Goal: Task Accomplishment & Management: Manage account settings

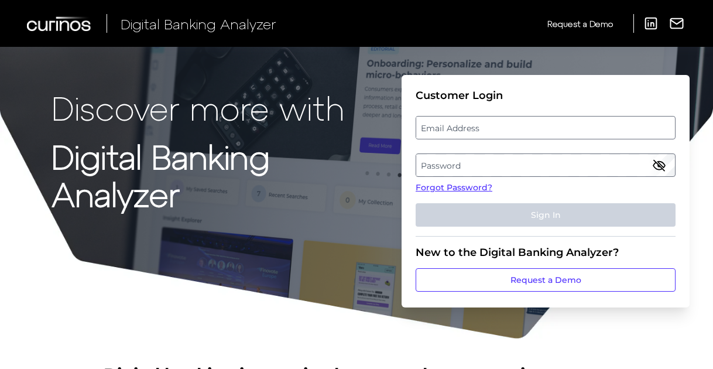
click at [482, 128] on label "Email Address" at bounding box center [545, 127] width 258 height 21
click at [482, 128] on input "email" at bounding box center [546, 127] width 260 height 23
click at [482, 128] on input "Email Address" at bounding box center [546, 127] width 260 height 23
type input "[EMAIL_ADDRESS][PERSON_NAME][DOMAIN_NAME]"
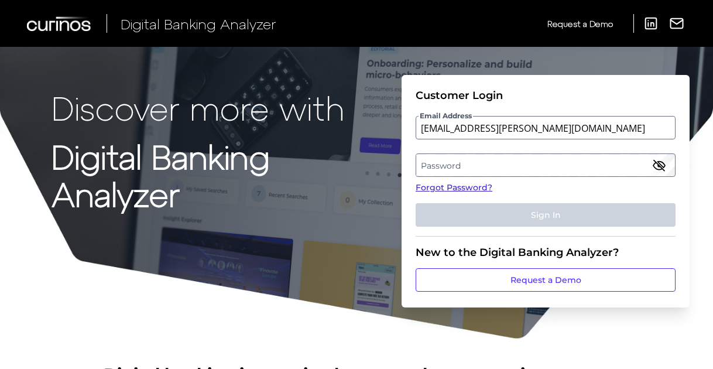
click at [475, 186] on link "Forgot Password?" at bounding box center [546, 187] width 260 height 12
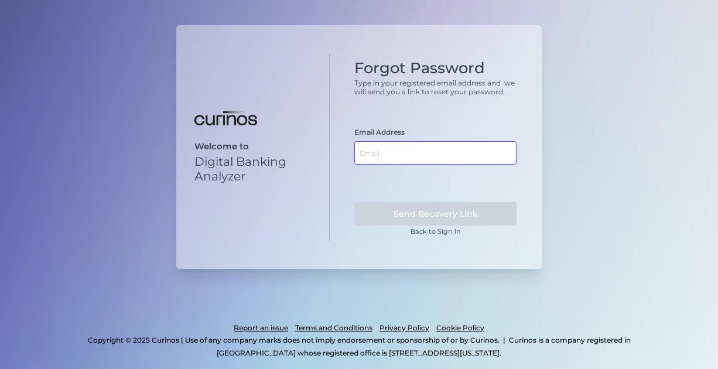
click at [396, 143] on input "text" at bounding box center [435, 152] width 162 height 23
click at [386, 142] on input "text" at bounding box center [435, 152] width 162 height 23
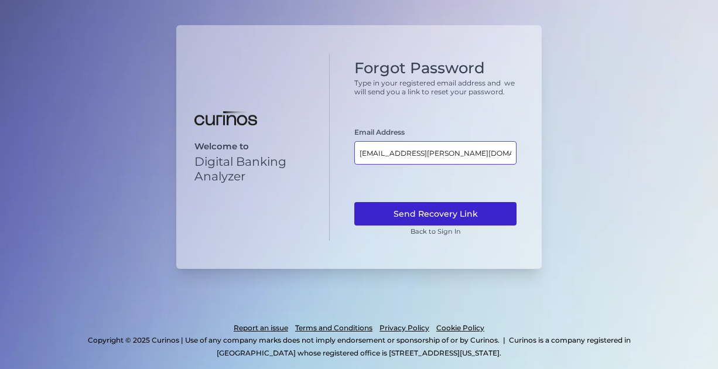
type input "[EMAIL_ADDRESS][PERSON_NAME][DOMAIN_NAME]"
click at [386, 209] on button "Send Recovery Link" at bounding box center [435, 213] width 162 height 23
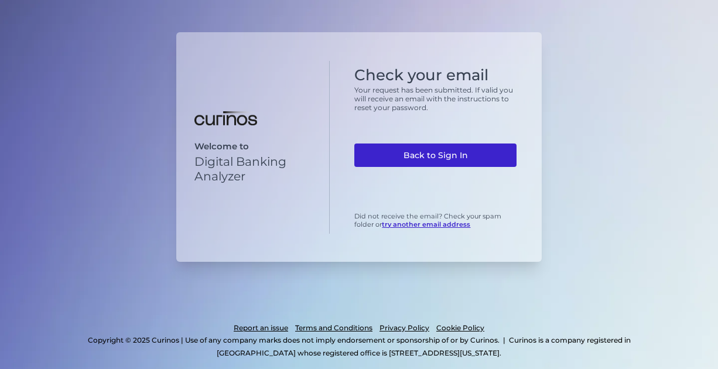
click at [408, 157] on link "Back to Sign In" at bounding box center [435, 154] width 162 height 23
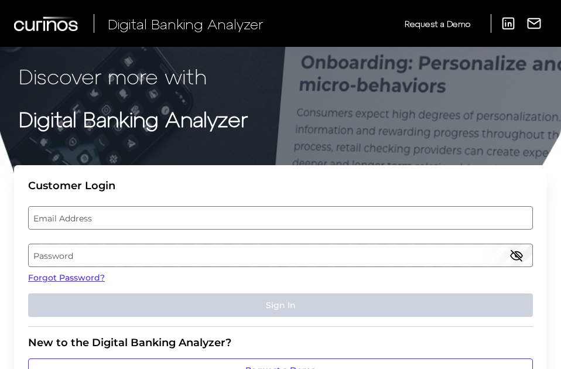
click at [148, 218] on label "Email Address" at bounding box center [280, 217] width 503 height 21
click at [148, 218] on input "email" at bounding box center [280, 217] width 505 height 23
click at [148, 218] on input "Email Address" at bounding box center [280, 217] width 505 height 23
click at [88, 217] on input "Email Address" at bounding box center [280, 217] width 505 height 23
type input "lmalambri@novantas.com"
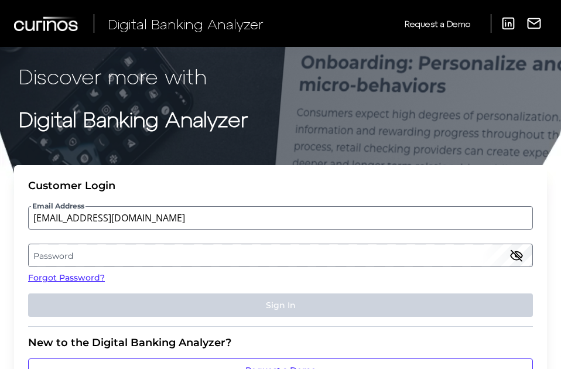
click at [90, 247] on label "Password" at bounding box center [280, 255] width 503 height 21
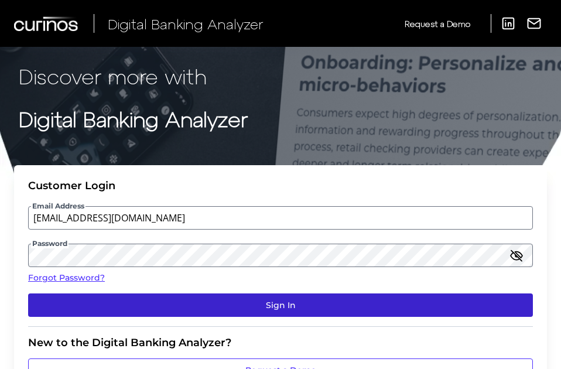
click at [121, 299] on button "Sign In" at bounding box center [280, 304] width 505 height 23
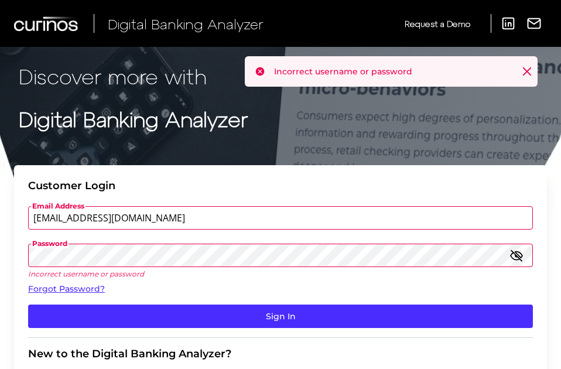
click at [516, 256] on icon "button" at bounding box center [516, 255] width 11 height 11
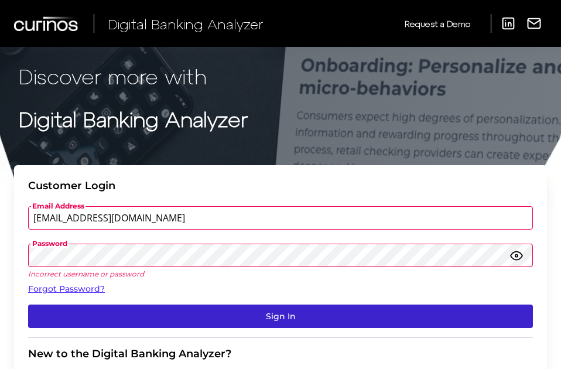
click at [95, 304] on button "Sign In" at bounding box center [280, 315] width 505 height 23
